Goal: Transaction & Acquisition: Purchase product/service

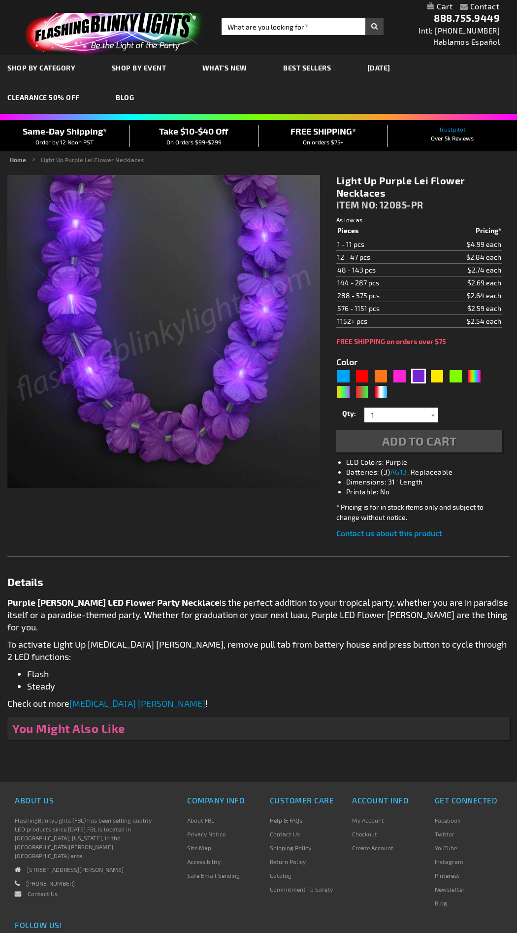
type input "5640"
